Goal: Task Accomplishment & Management: Use online tool/utility

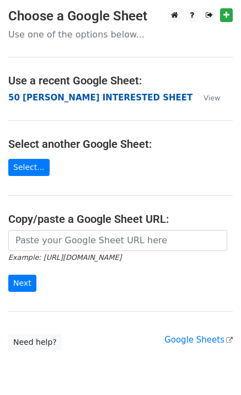
click at [64, 98] on strong "50 [PERSON_NAME] INTERESTED SHEET" at bounding box center [100, 98] width 184 height 10
click at [54, 96] on strong "50 [PERSON_NAME] INTERESTED SHEET" at bounding box center [100, 98] width 184 height 10
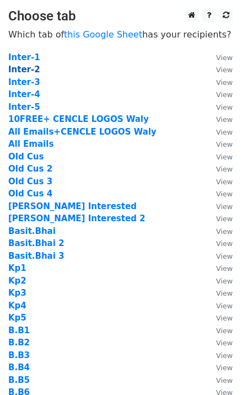
click at [31, 72] on strong "Inter-2" at bounding box center [24, 70] width 32 height 10
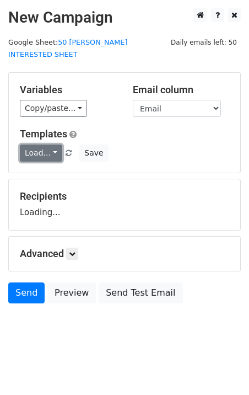
click at [49, 147] on link "Load..." at bounding box center [41, 152] width 42 height 17
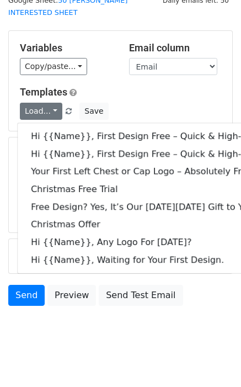
click at [168, 86] on h5 "Templates" at bounding box center [120, 92] width 201 height 12
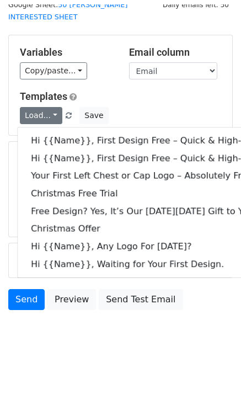
scroll to position [34, 0]
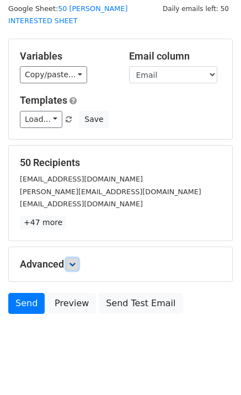
click at [73, 261] on icon at bounding box center [72, 264] width 7 height 7
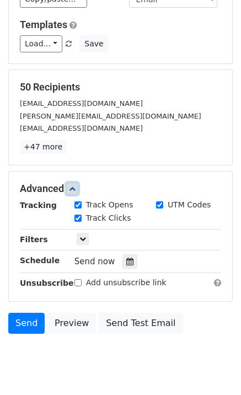
scroll to position [142, 0]
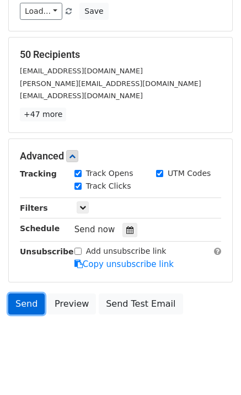
click at [19, 293] on link "Send" at bounding box center [26, 303] width 36 height 21
